Goal: Transaction & Acquisition: Purchase product/service

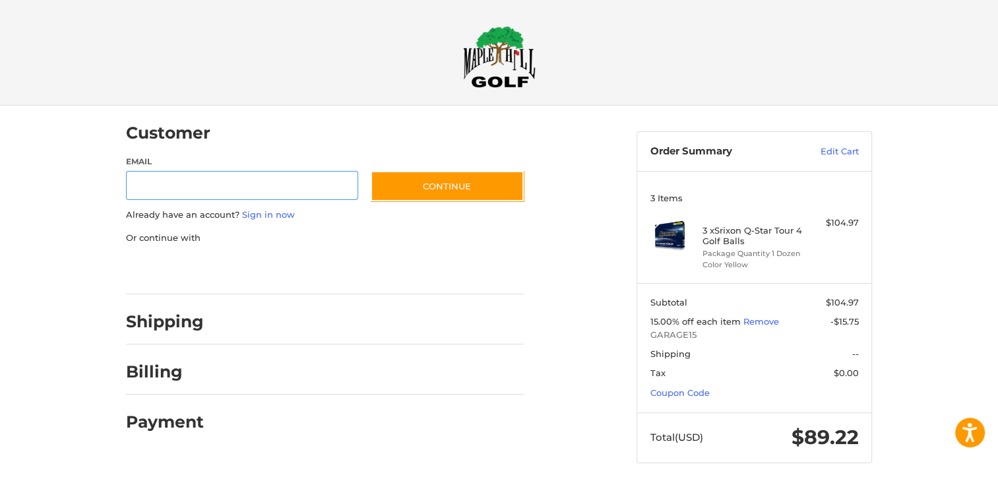
click at [0, 486] on div at bounding box center [0, 489] width 0 height 0
click at [695, 394] on link "Coupon Code" at bounding box center [680, 392] width 59 height 11
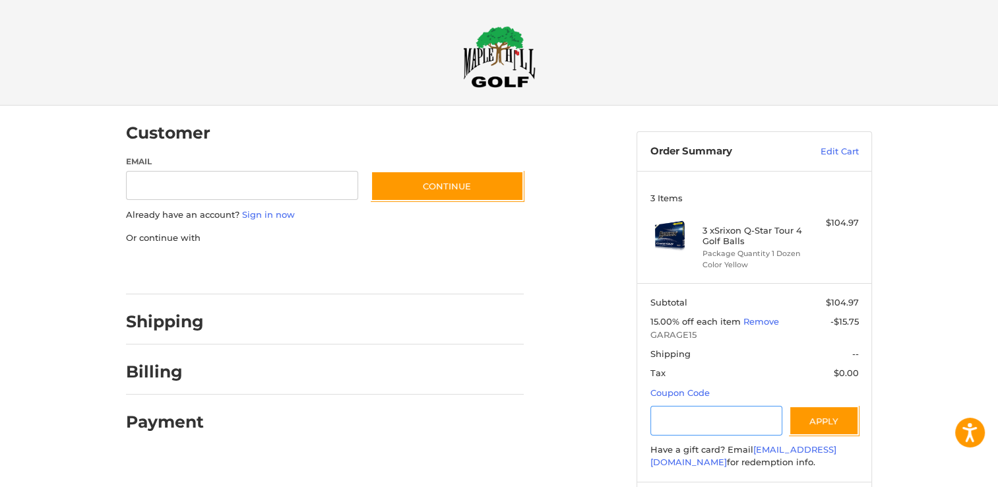
click at [685, 418] on input "Gift Certificate or Coupon Code" at bounding box center [717, 421] width 133 height 30
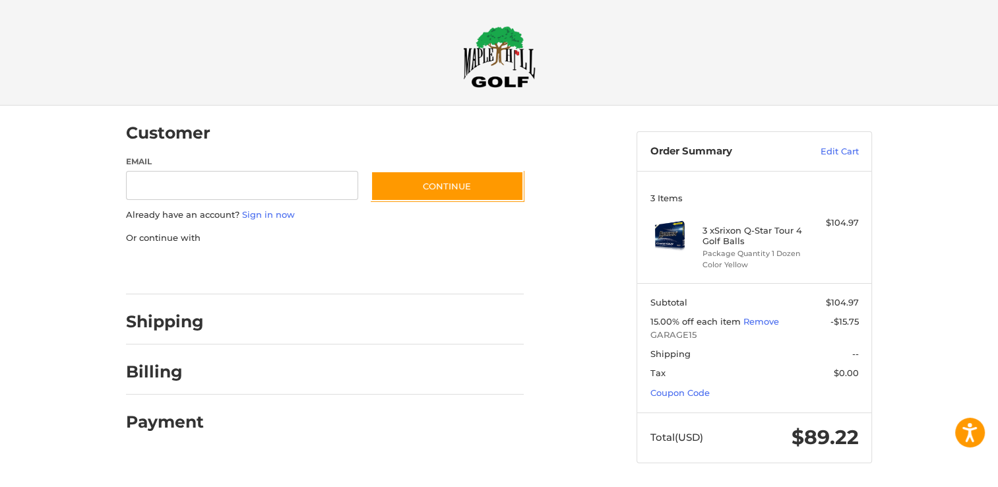
click at [672, 398] on section "Subtotal $104.97 15.00% off each item Remove -$15.75 GARAGE15 Shipping -- Tax $…" at bounding box center [754, 347] width 234 height 129
click at [698, 389] on link "Coupon Code" at bounding box center [680, 392] width 59 height 11
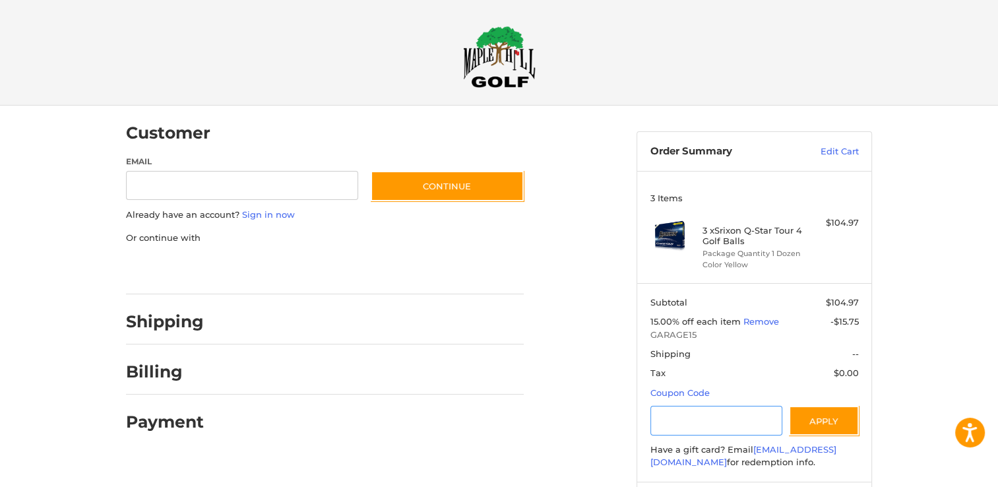
click at [684, 424] on input "Gift Certificate or Coupon Code" at bounding box center [717, 421] width 133 height 30
type input "**********"
click at [824, 415] on button "Apply" at bounding box center [824, 421] width 70 height 30
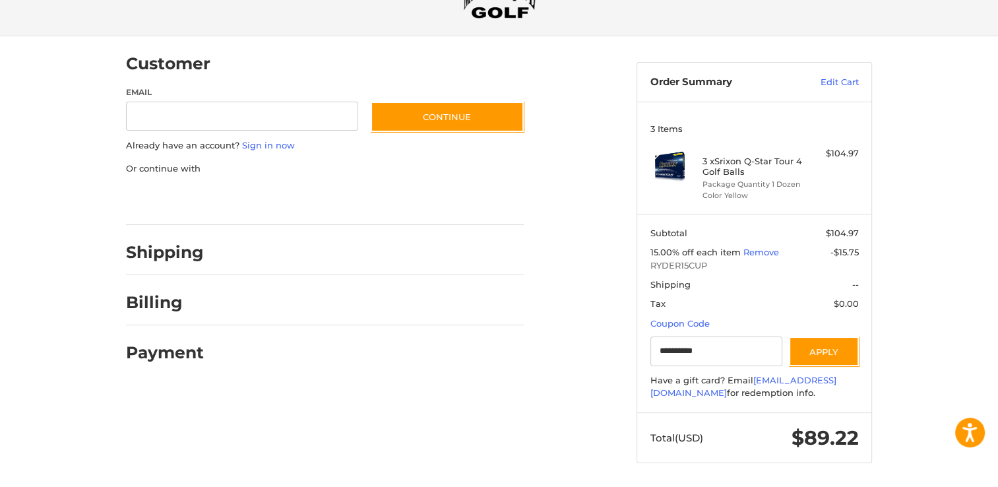
scroll to position [71, 0]
